Goal: Information Seeking & Learning: Learn about a topic

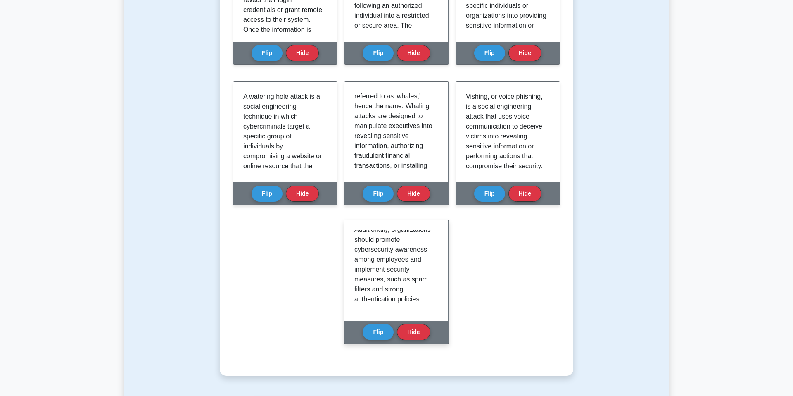
scroll to position [273, 0]
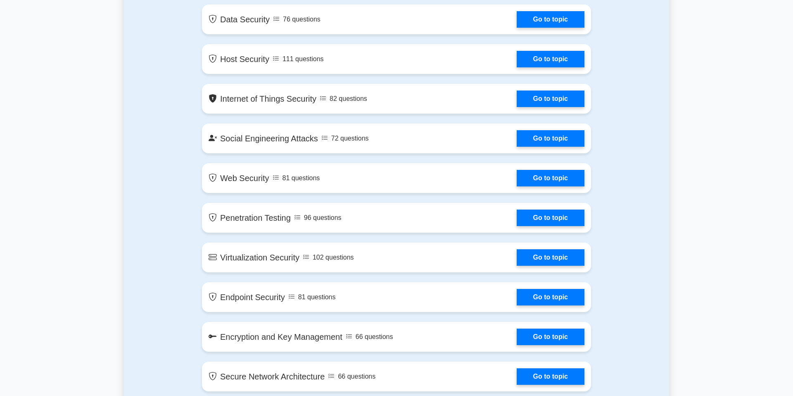
scroll to position [1053, 0]
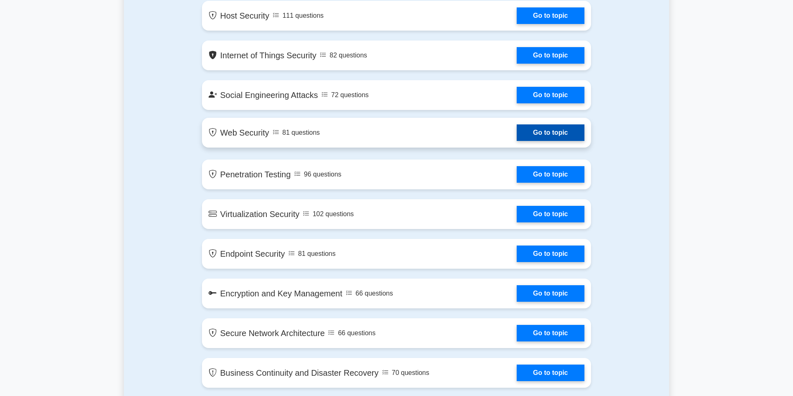
click at [551, 135] on link "Go to topic" at bounding box center [551, 132] width 68 height 17
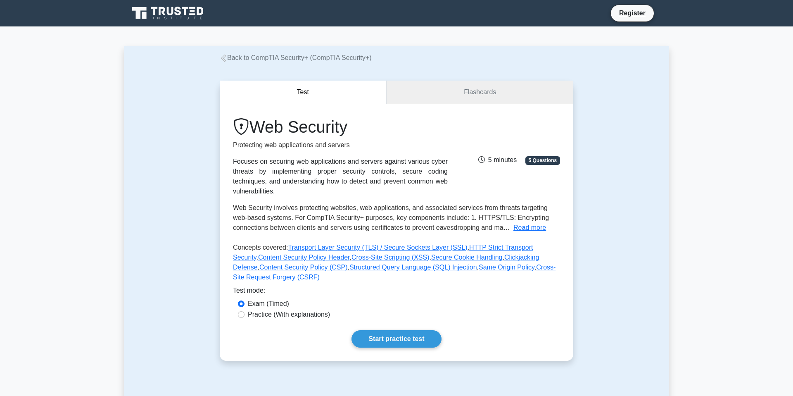
click at [432, 94] on link "Flashcards" at bounding box center [479, 93] width 187 height 24
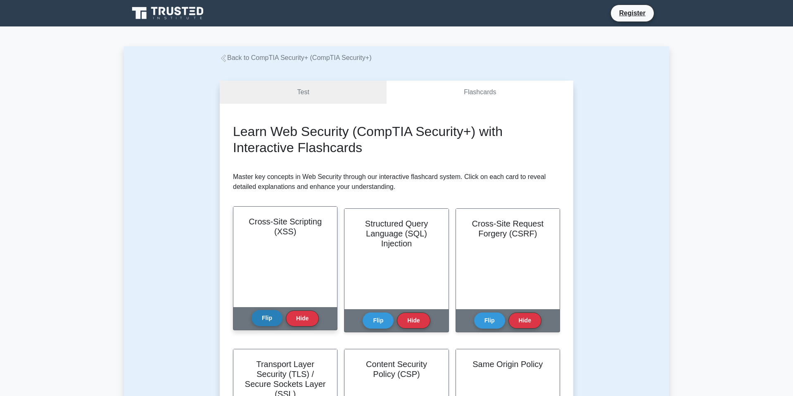
click at [263, 323] on button "Flip" at bounding box center [266, 318] width 31 height 16
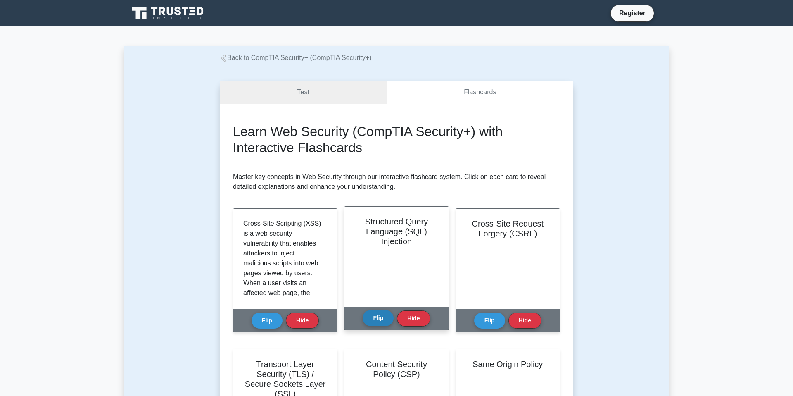
click at [378, 319] on button "Flip" at bounding box center [378, 318] width 31 height 16
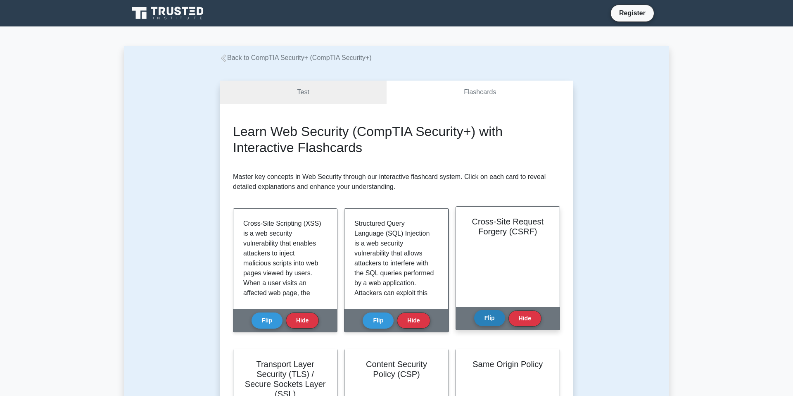
click at [485, 318] on button "Flip" at bounding box center [489, 318] width 31 height 16
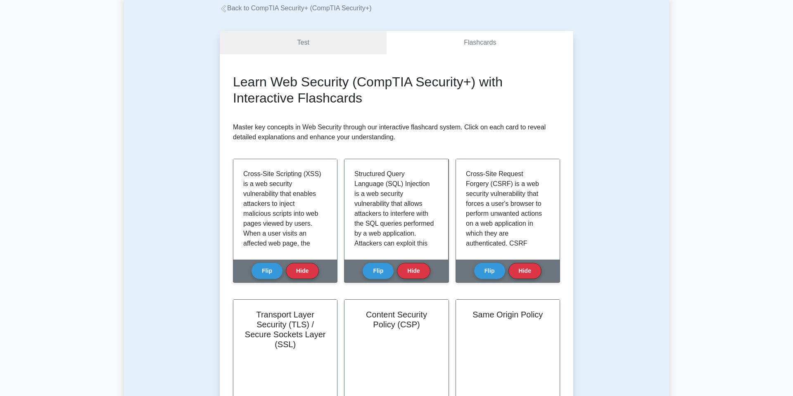
scroll to position [133, 0]
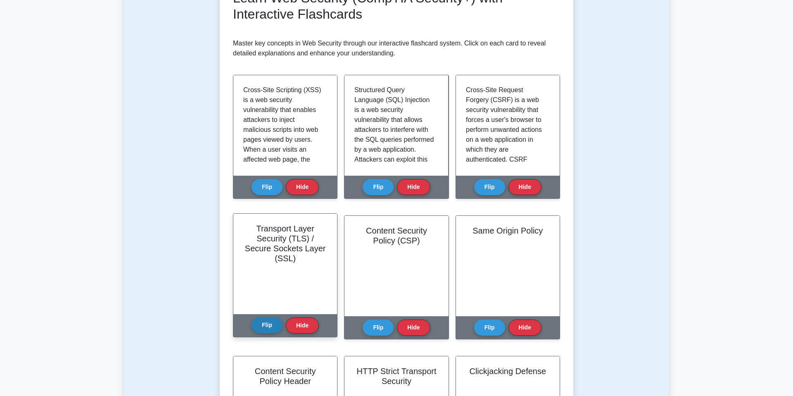
click at [264, 325] on button "Flip" at bounding box center [266, 325] width 31 height 16
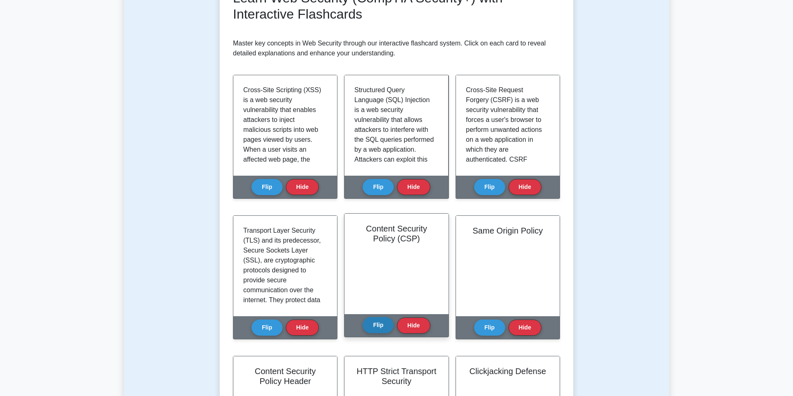
click at [384, 328] on button "Flip" at bounding box center [378, 325] width 31 height 16
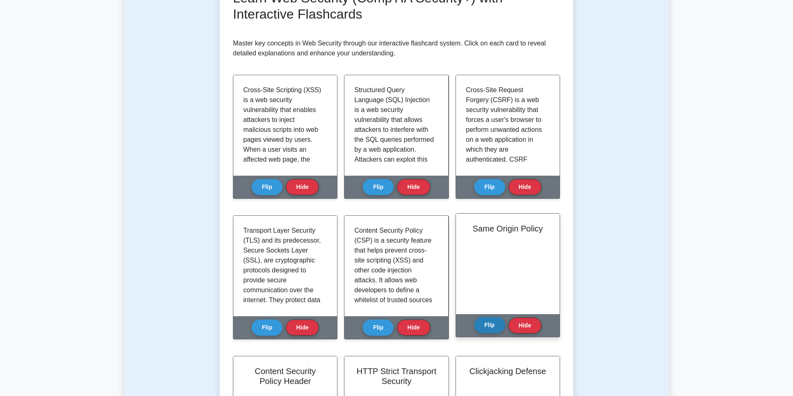
click at [485, 329] on button "Flip" at bounding box center [489, 325] width 31 height 16
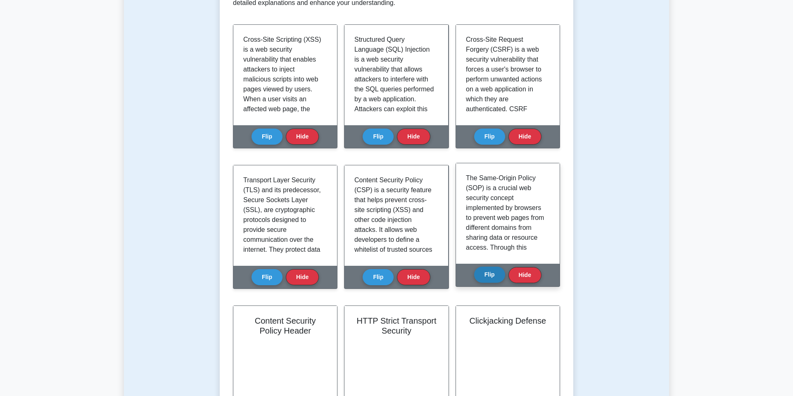
scroll to position [304, 0]
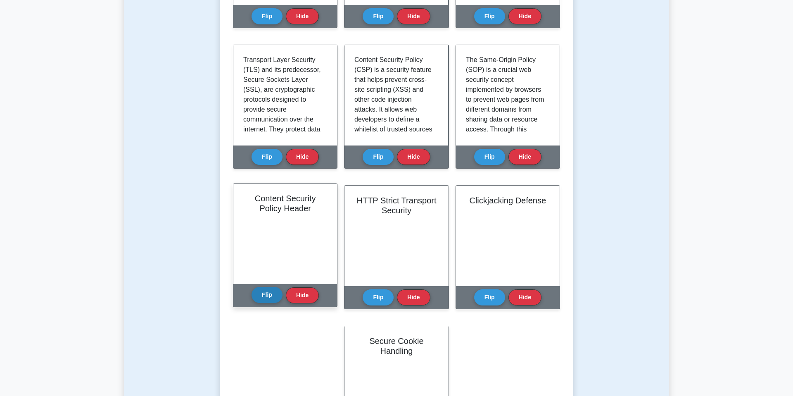
click at [277, 295] on button "Flip" at bounding box center [266, 295] width 31 height 16
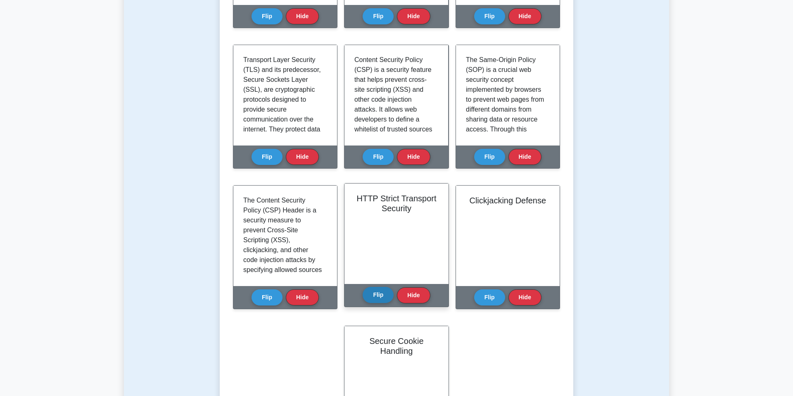
click at [387, 298] on button "Flip" at bounding box center [378, 295] width 31 height 16
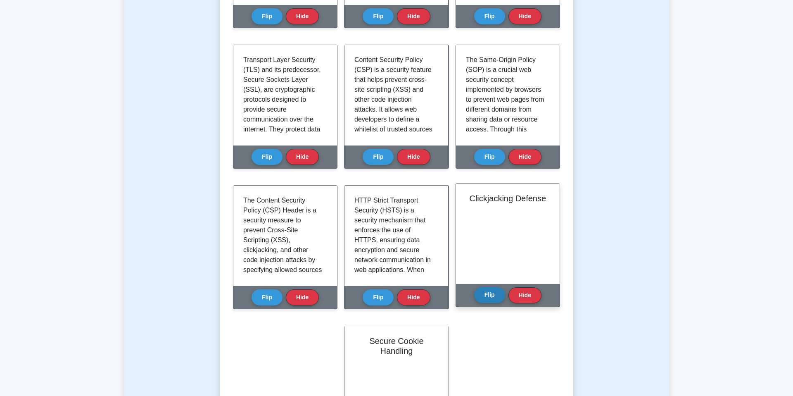
click at [490, 300] on button "Flip" at bounding box center [489, 295] width 31 height 16
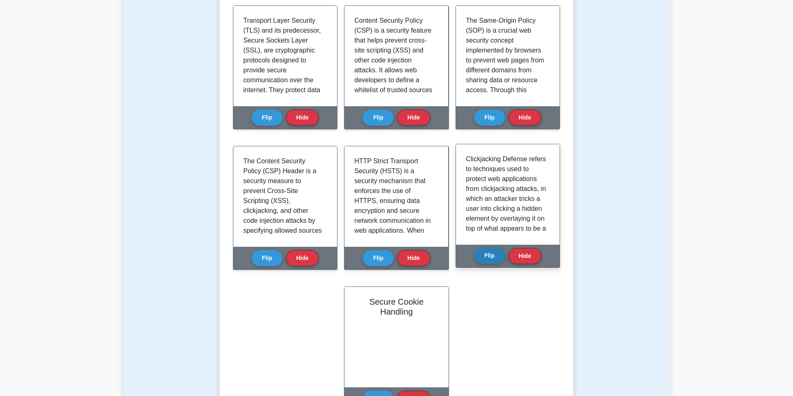
scroll to position [428, 0]
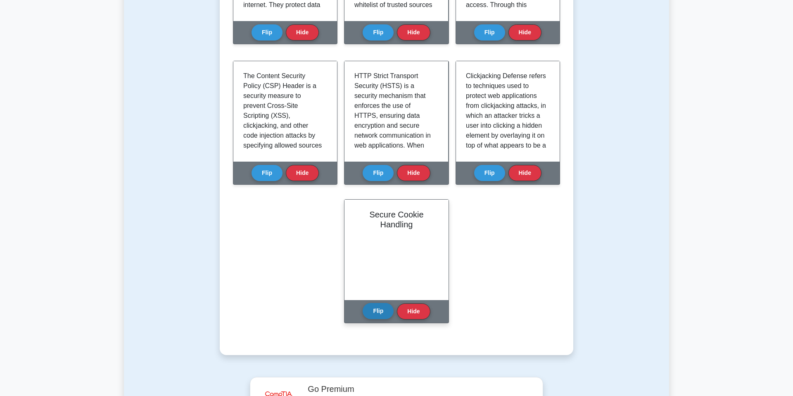
click at [373, 311] on button "Flip" at bounding box center [378, 311] width 31 height 16
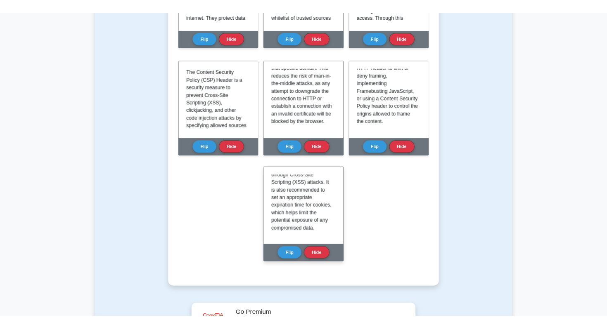
scroll to position [213, 0]
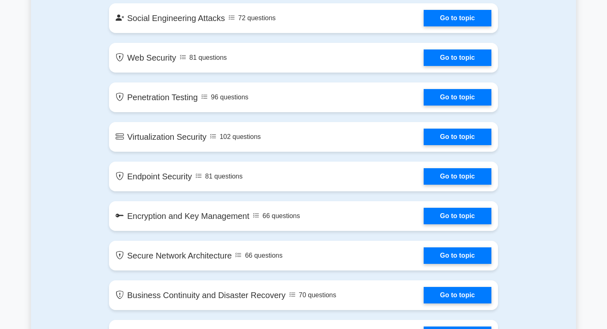
scroll to position [1132, 0]
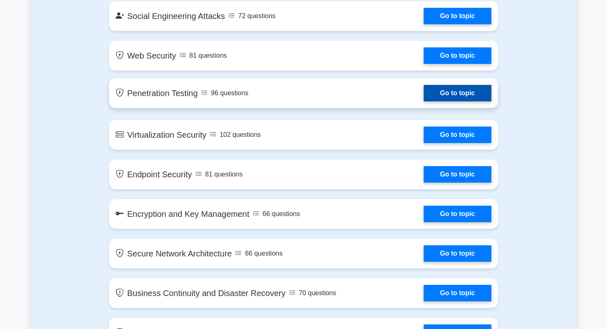
click at [444, 96] on link "Go to topic" at bounding box center [458, 93] width 68 height 17
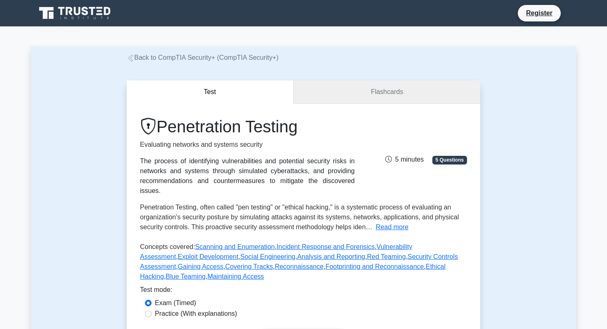
click at [377, 99] on link "Flashcards" at bounding box center [387, 93] width 187 height 24
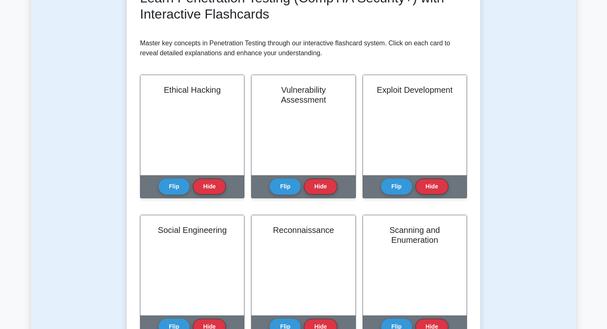
scroll to position [137, 0]
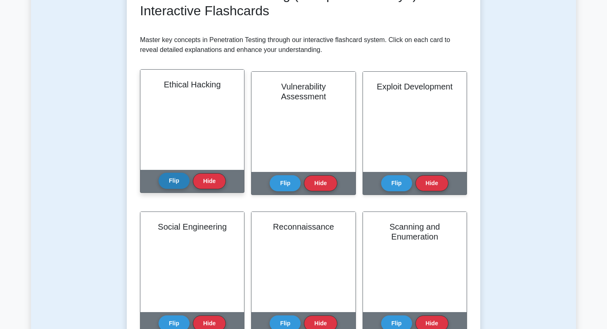
click at [175, 185] on button "Flip" at bounding box center [174, 181] width 31 height 16
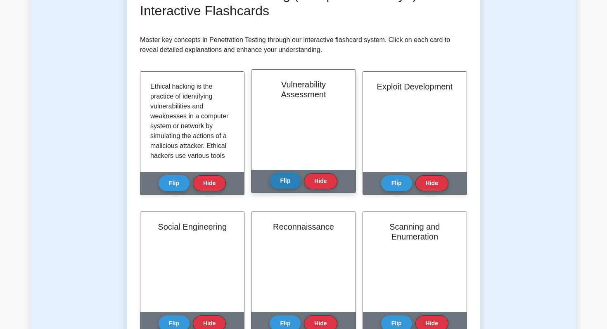
click at [282, 178] on button "Flip" at bounding box center [285, 181] width 31 height 16
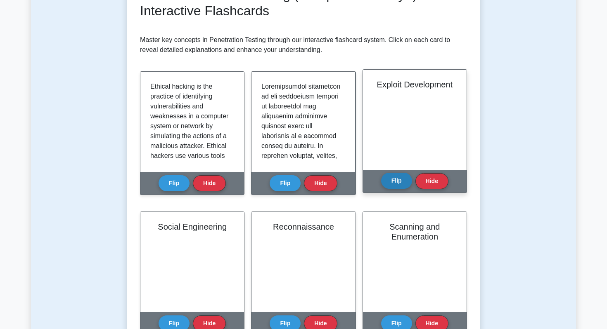
click at [394, 186] on button "Flip" at bounding box center [396, 181] width 31 height 16
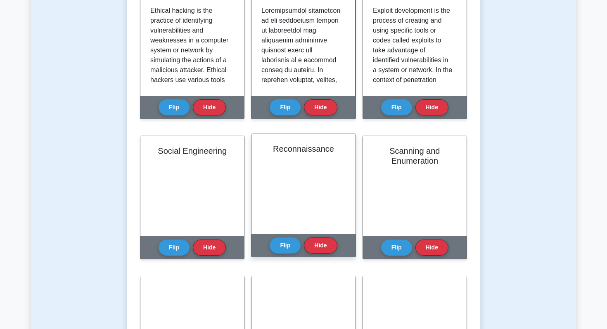
scroll to position [227, 0]
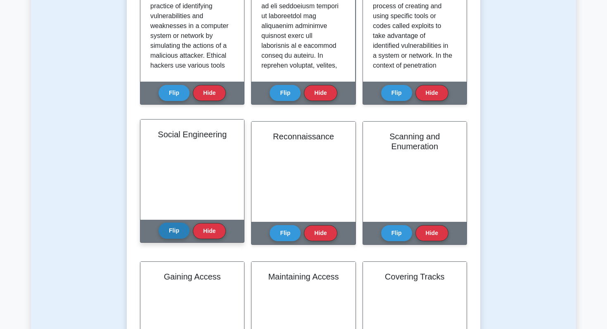
click at [178, 235] on button "Flip" at bounding box center [174, 231] width 31 height 16
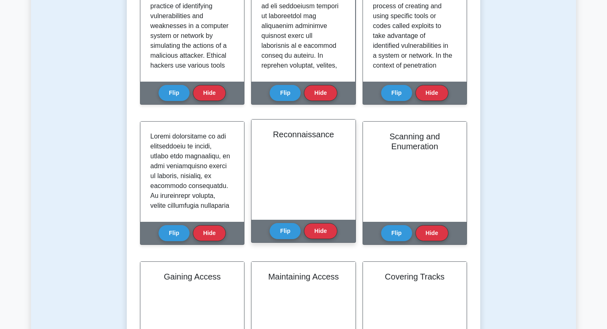
click at [285, 242] on div "Flip Hide" at bounding box center [303, 231] width 67 height 23
click at [284, 233] on button "Flip" at bounding box center [285, 231] width 31 height 16
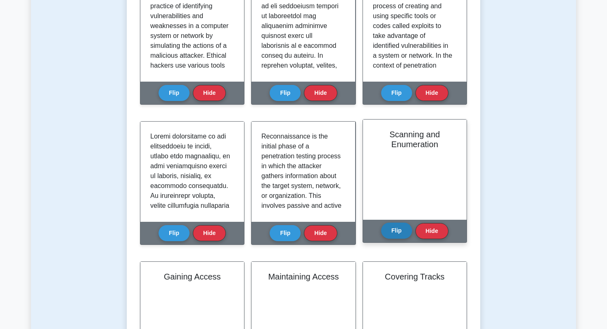
click at [403, 234] on button "Flip" at bounding box center [396, 231] width 31 height 16
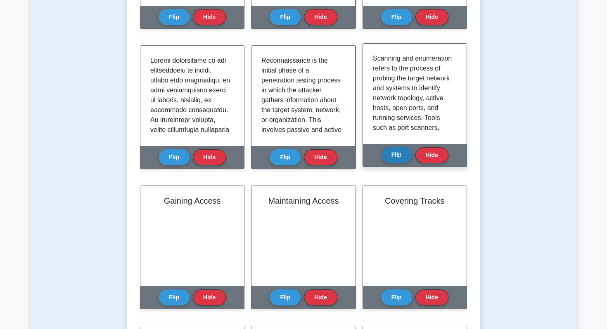
scroll to position [331, 0]
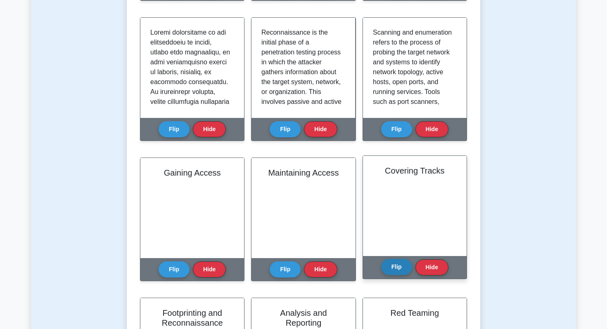
click at [392, 266] on button "Flip" at bounding box center [396, 267] width 31 height 16
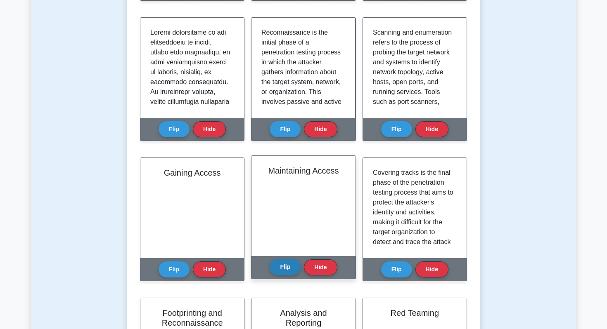
click at [293, 268] on button "Flip" at bounding box center [285, 267] width 31 height 16
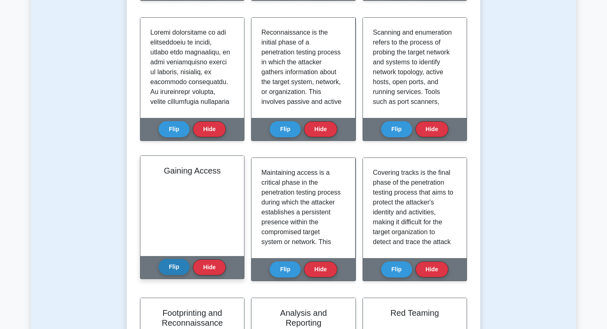
click at [185, 270] on button "Flip" at bounding box center [174, 267] width 31 height 16
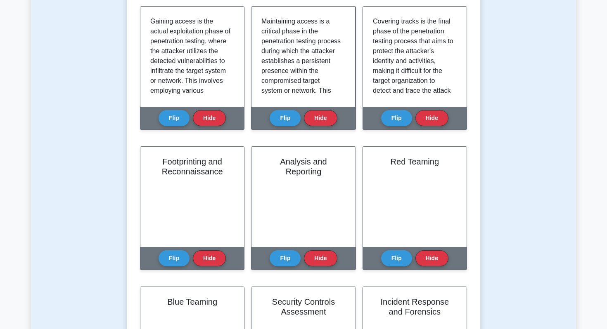
scroll to position [486, 0]
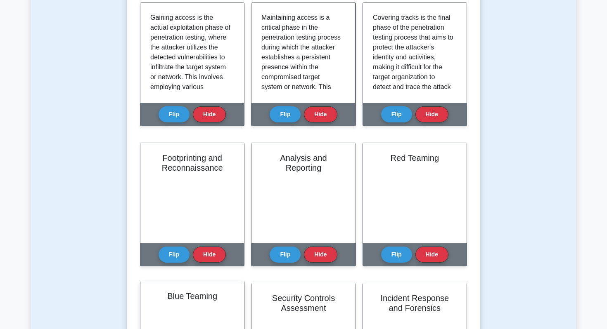
click at [180, 290] on div "Blue Teaming" at bounding box center [192, 332] width 104 height 100
click at [177, 272] on div "Footprinting and Reconnaissance Flip Hide" at bounding box center [192, 210] width 104 height 134
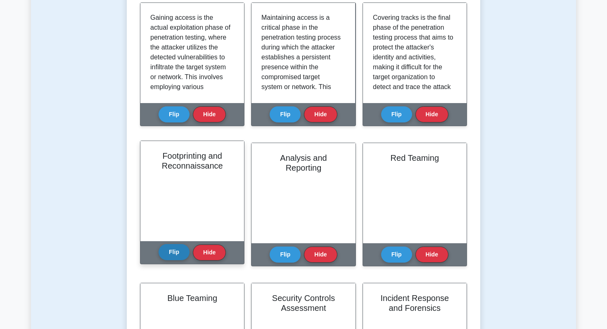
click at [177, 262] on div "Flip Hide" at bounding box center [192, 253] width 67 height 23
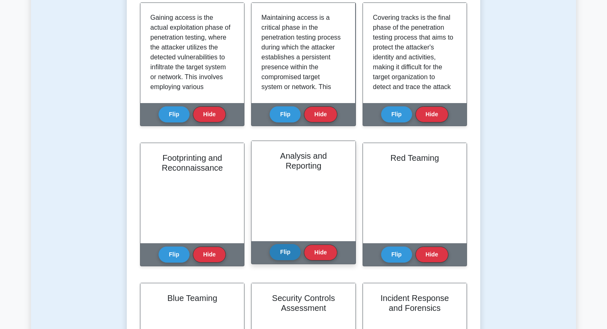
click at [277, 254] on button "Flip" at bounding box center [285, 252] width 31 height 16
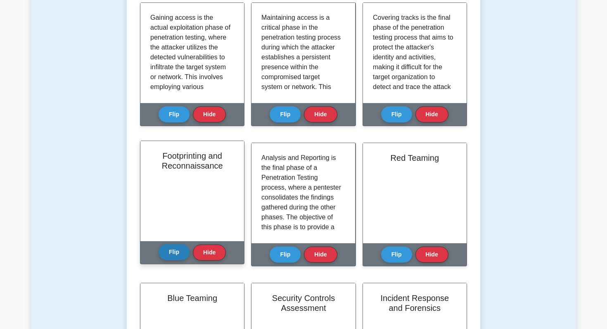
click at [171, 252] on button "Flip" at bounding box center [174, 252] width 31 height 16
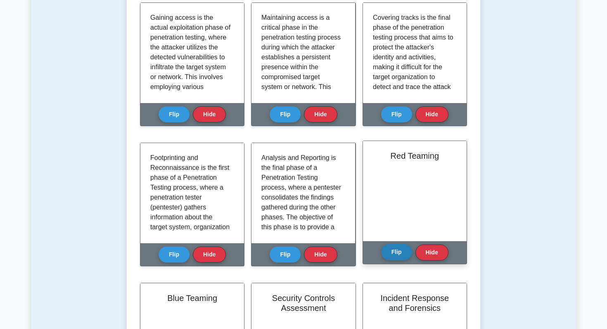
click at [402, 255] on button "Flip" at bounding box center [396, 252] width 31 height 16
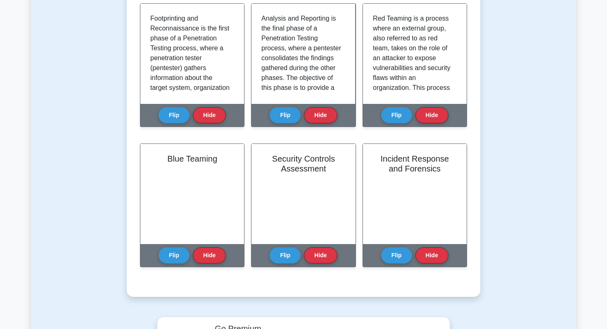
scroll to position [629, 0]
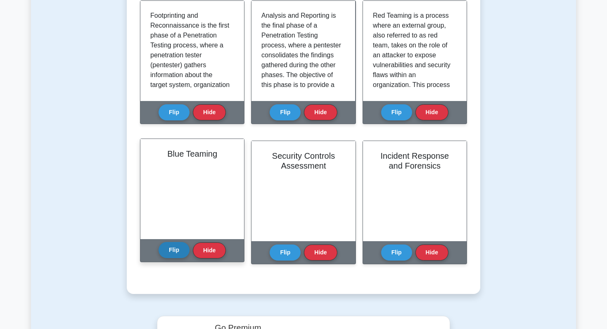
click at [168, 253] on button "Flip" at bounding box center [174, 250] width 31 height 16
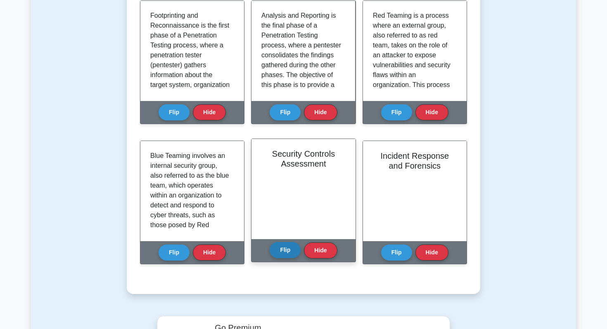
click at [280, 248] on button "Flip" at bounding box center [285, 250] width 31 height 16
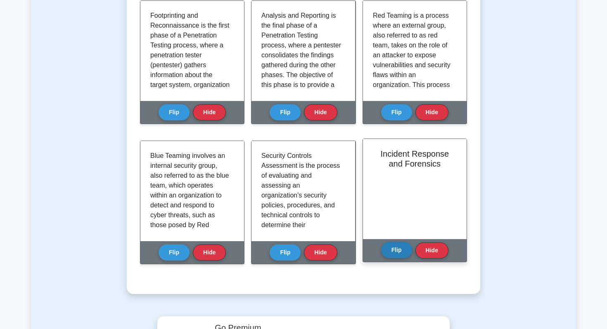
click at [393, 249] on button "Flip" at bounding box center [396, 250] width 31 height 16
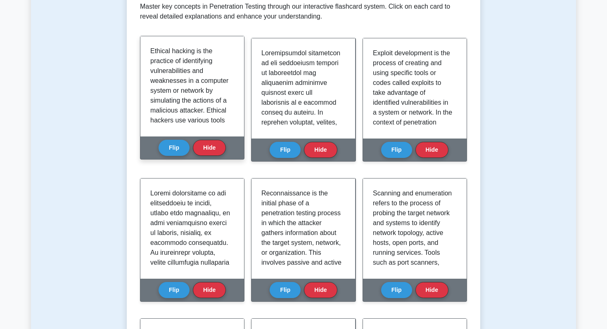
scroll to position [4, 0]
